Goal: Transaction & Acquisition: Book appointment/travel/reservation

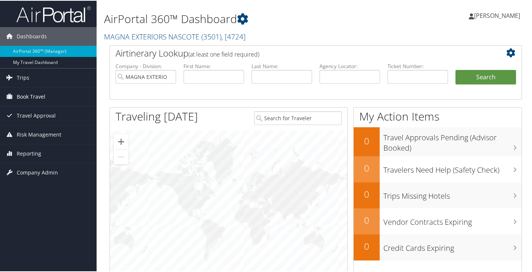
click at [25, 94] on span "Book Travel" at bounding box center [31, 96] width 29 height 19
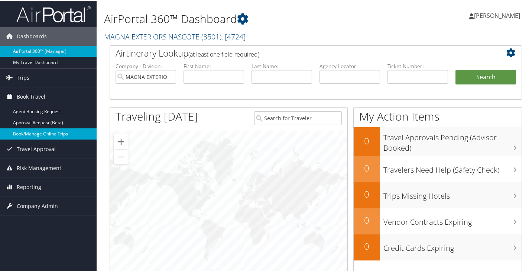
click at [32, 133] on link "Book/Manage Online Trips" at bounding box center [48, 132] width 97 height 11
